Goal: Task Accomplishment & Management: Use online tool/utility

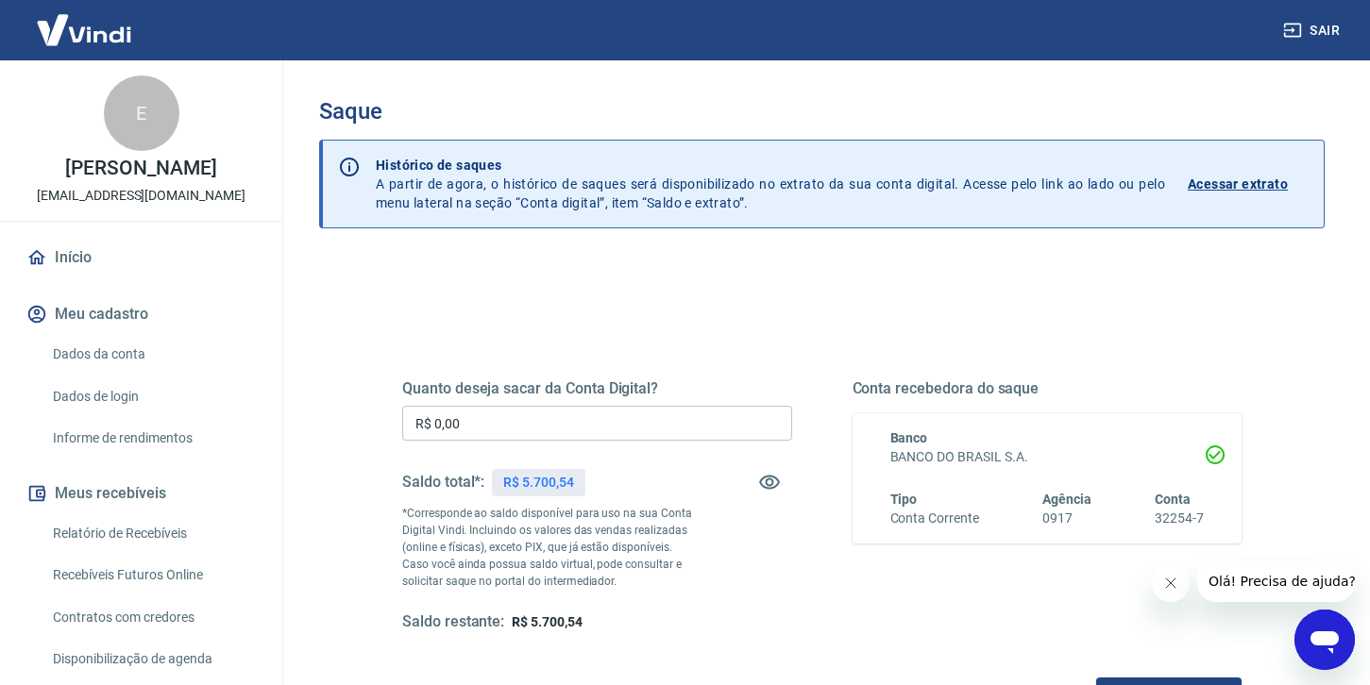
click at [521, 428] on input "R$ 0,00" at bounding box center [597, 423] width 390 height 35
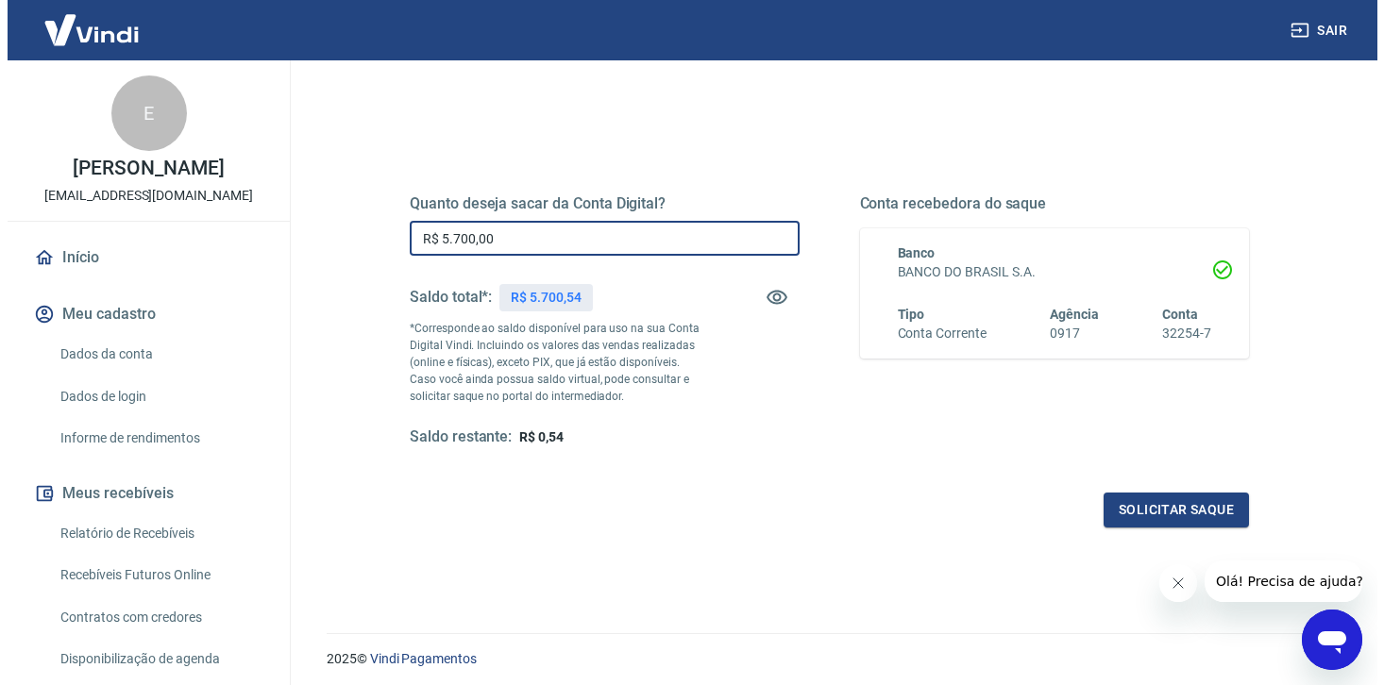
scroll to position [247, 0]
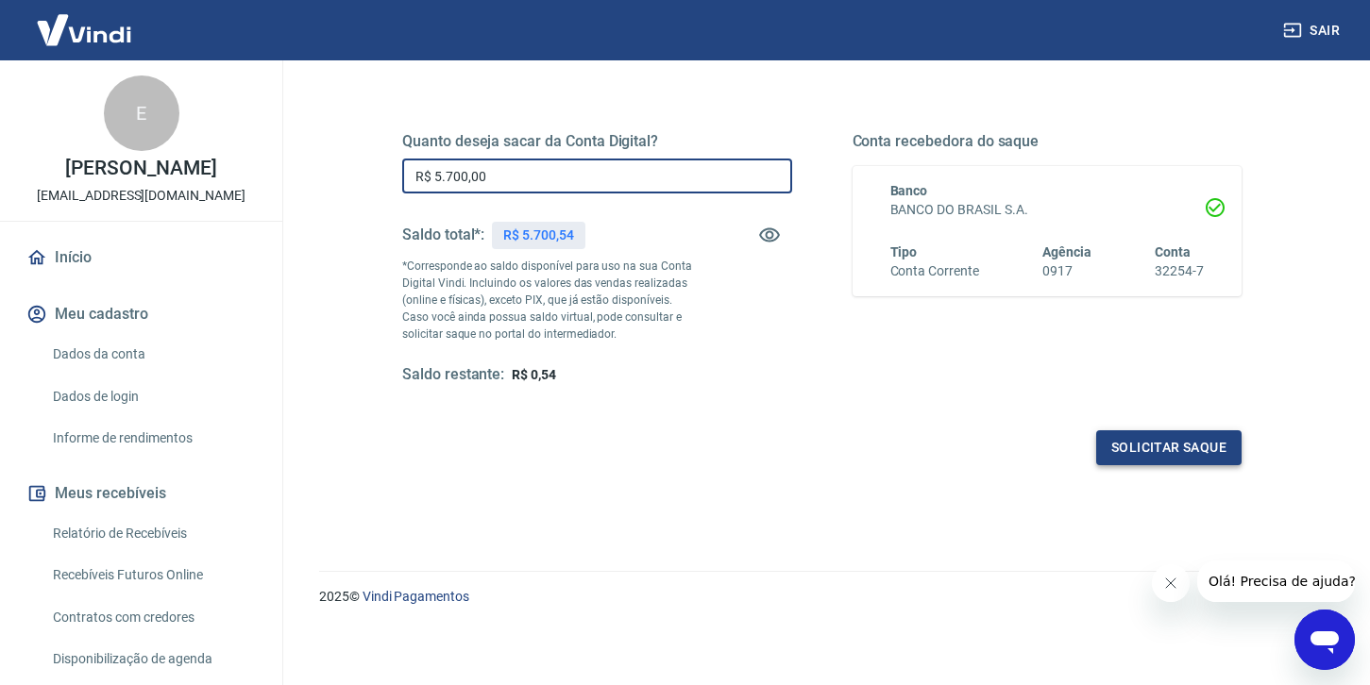
type input "R$ 5.700,00"
click at [1192, 444] on button "Solicitar saque" at bounding box center [1168, 447] width 145 height 35
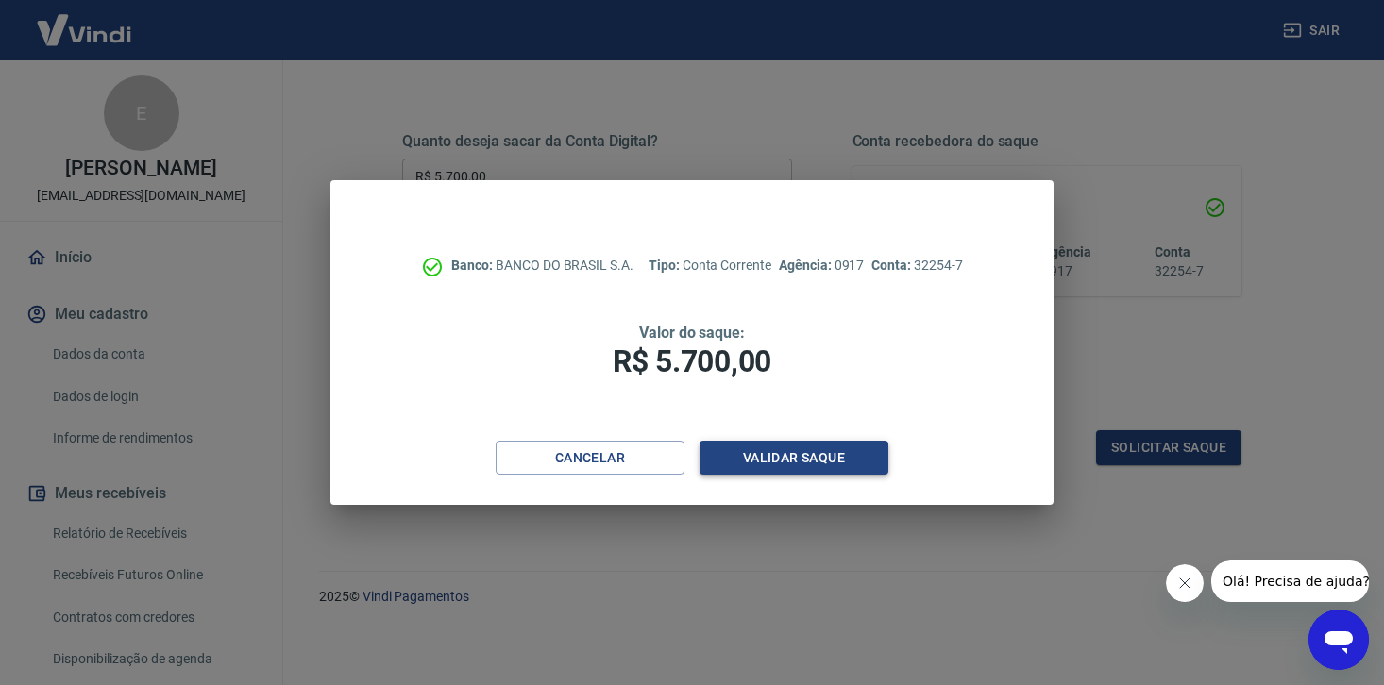
click at [825, 463] on button "Validar saque" at bounding box center [793, 458] width 189 height 35
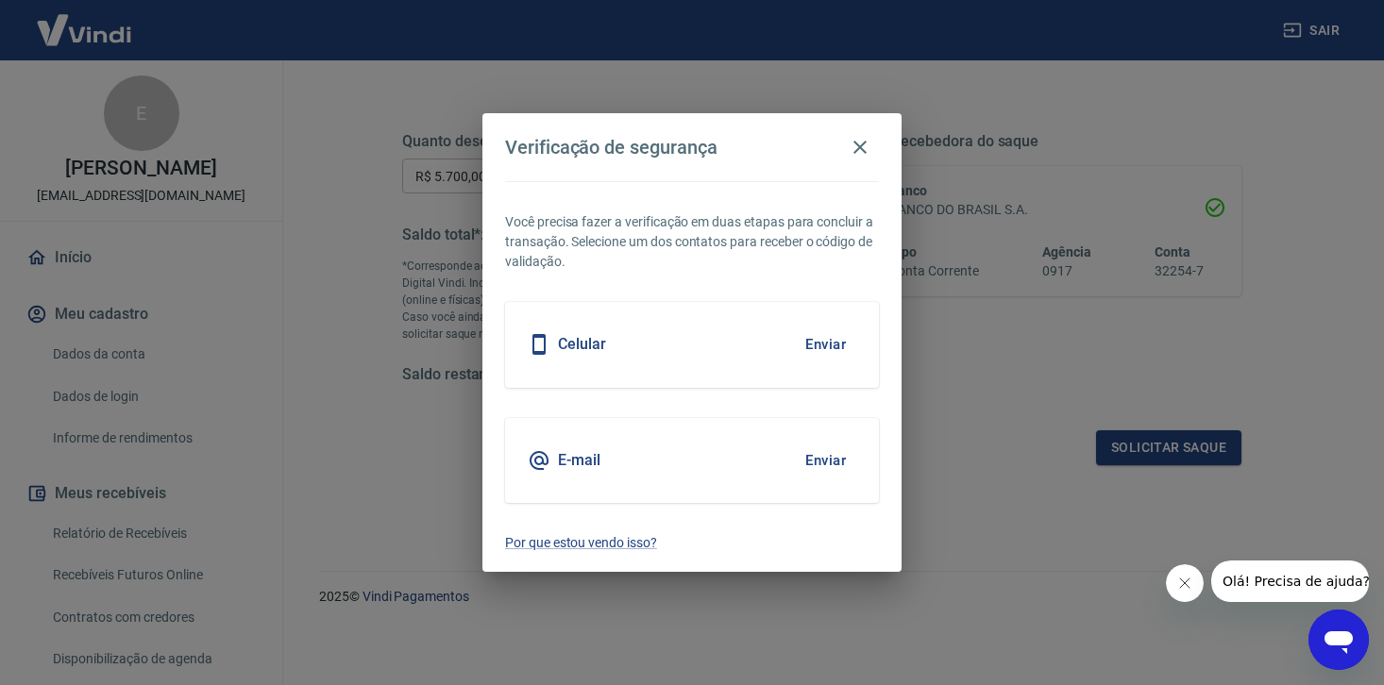
click at [818, 346] on button "Enviar" at bounding box center [825, 345] width 61 height 40
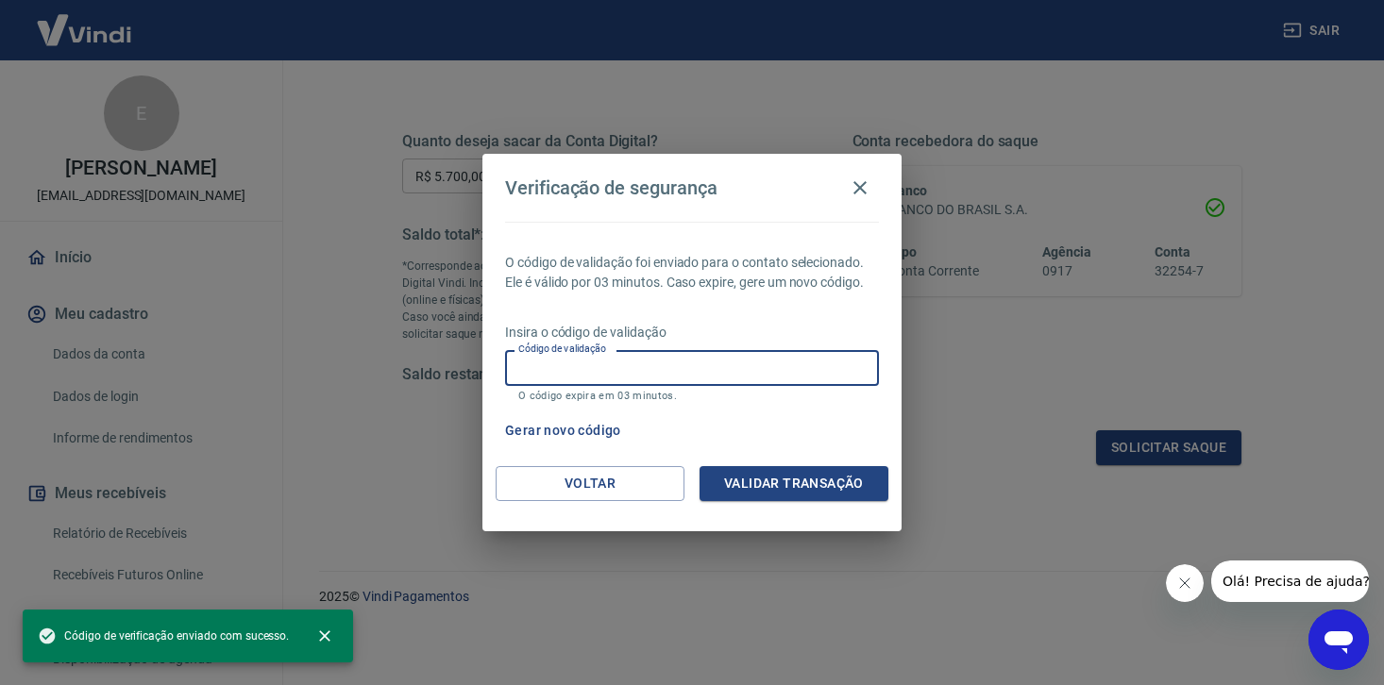
click at [664, 380] on input "Código de validação" at bounding box center [692, 367] width 374 height 35
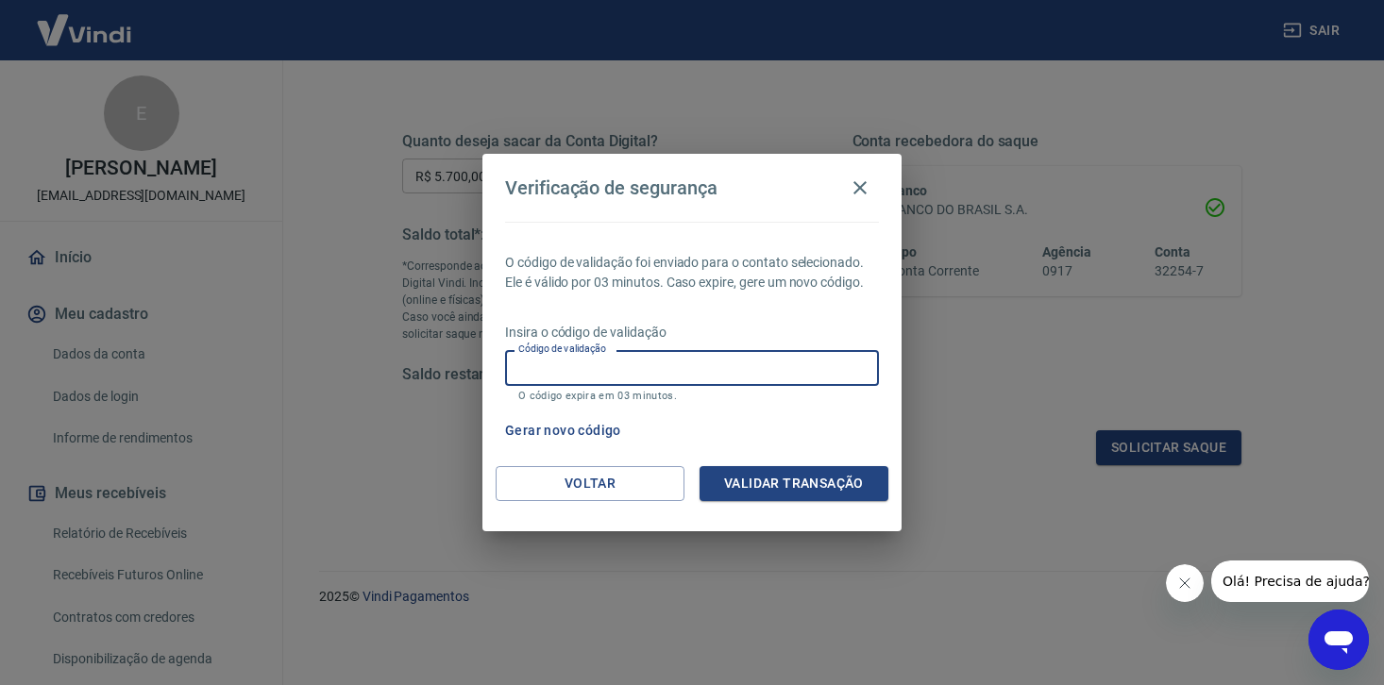
click at [606, 361] on input "Código de validação" at bounding box center [692, 367] width 374 height 35
click at [797, 485] on button "Validar transação" at bounding box center [793, 483] width 189 height 35
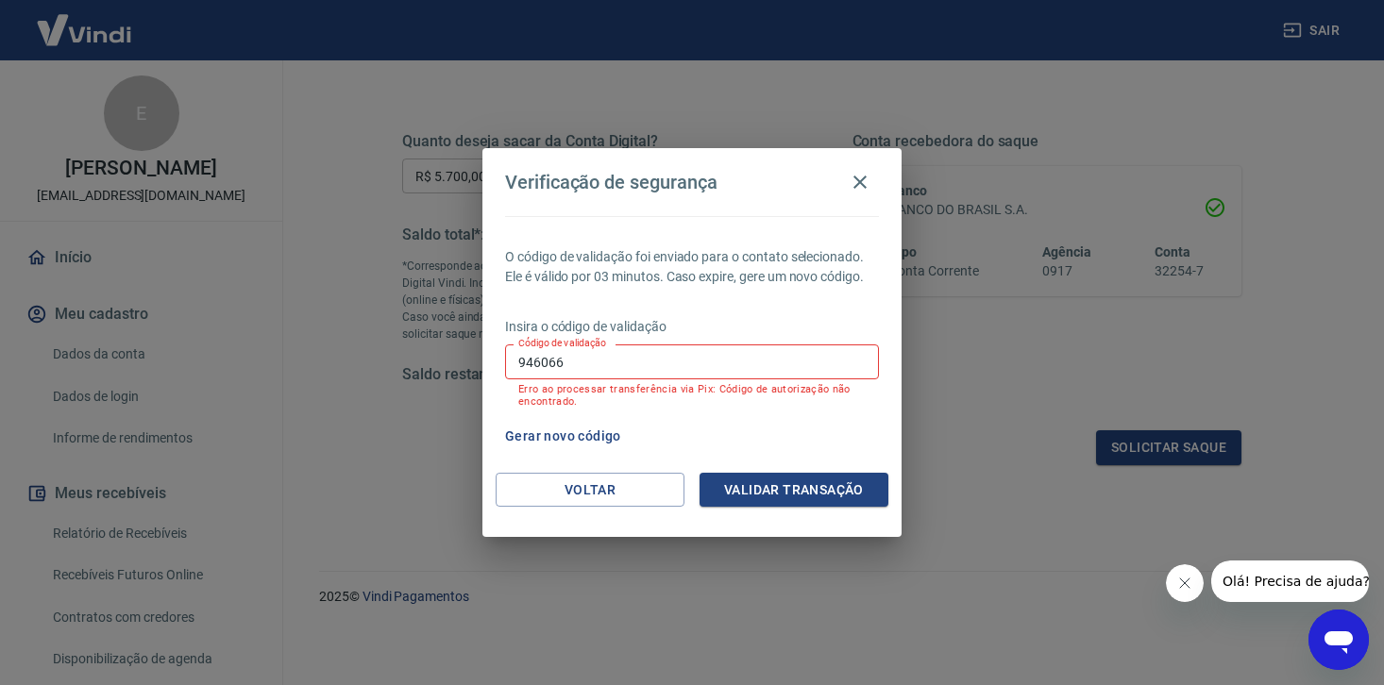
click at [665, 364] on input "946066" at bounding box center [692, 362] width 374 height 35
click at [665, 359] on input "946066" at bounding box center [692, 362] width 374 height 35
type input "946058"
click at [822, 487] on button "Validar transação" at bounding box center [793, 490] width 189 height 35
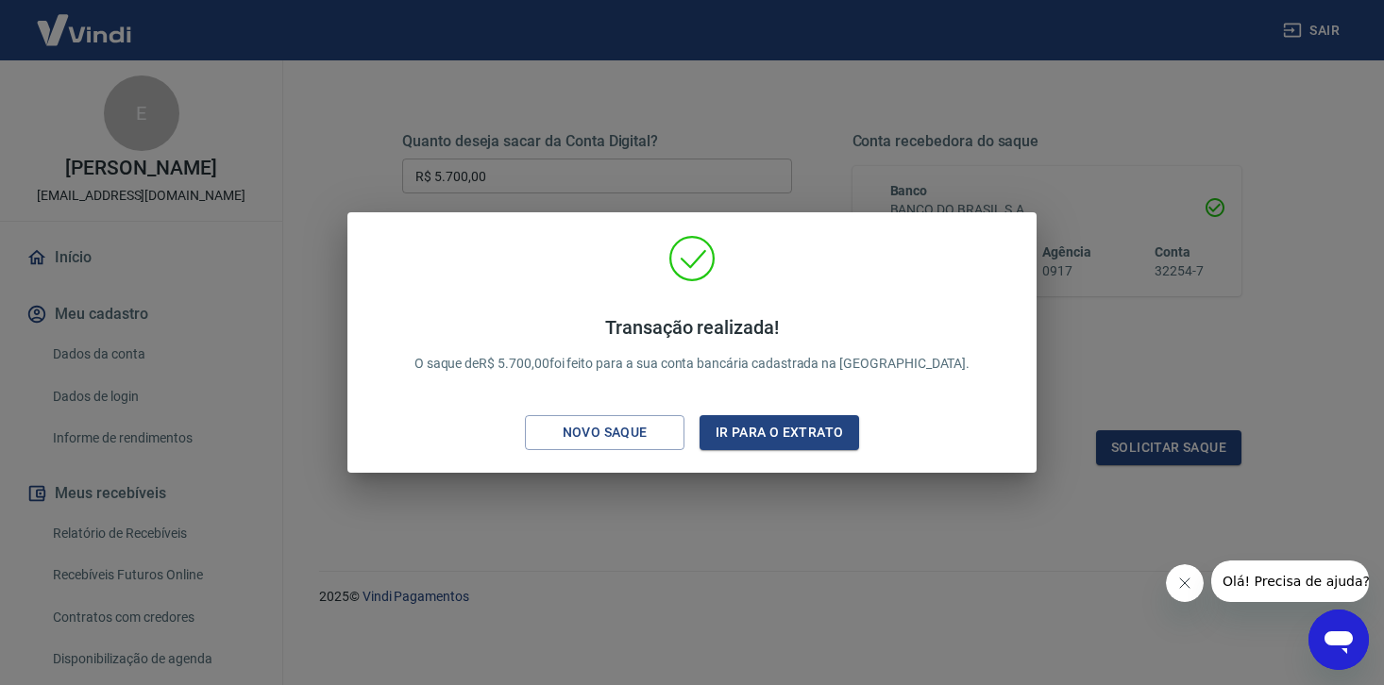
click at [766, 113] on div "Transação realizada! O saque de R$ 5.700,00 foi feito para a sua conta bancária…" at bounding box center [692, 342] width 1384 height 685
